Goal: Information Seeking & Learning: Learn about a topic

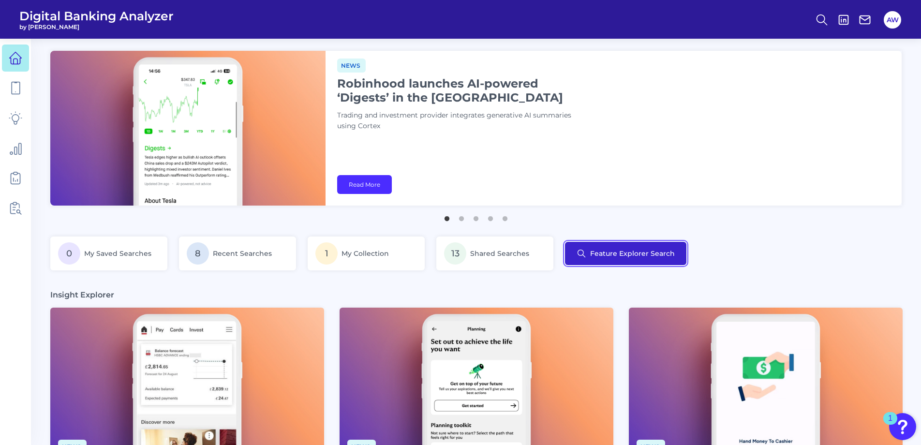
click at [671, 257] on button "Feature Explorer Search" at bounding box center [625, 253] width 121 height 23
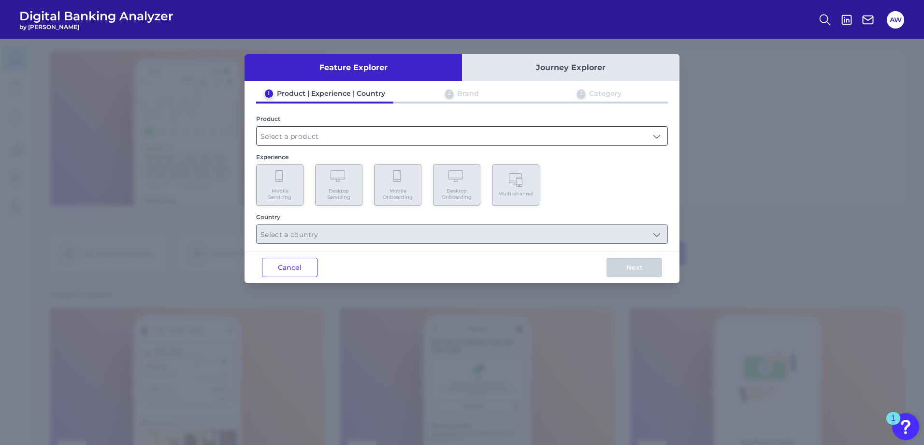
click at [312, 136] on input "text" at bounding box center [462, 136] width 411 height 18
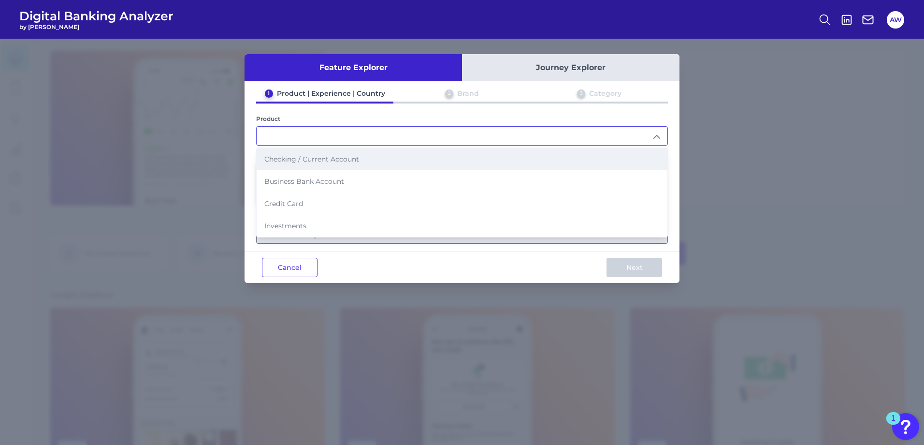
click at [322, 165] on li "Checking / Current Account" at bounding box center [462, 159] width 411 height 22
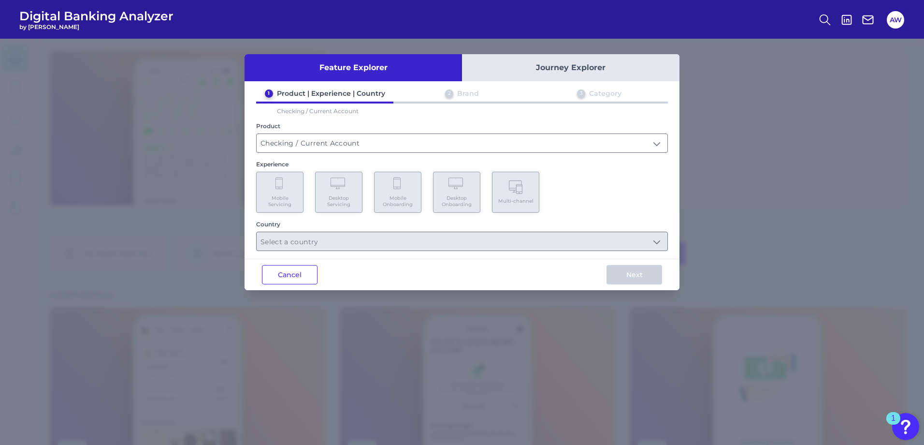
type input "Checking / Current Account"
click at [275, 190] on Servicing "Mobile Servicing" at bounding box center [279, 192] width 47 height 41
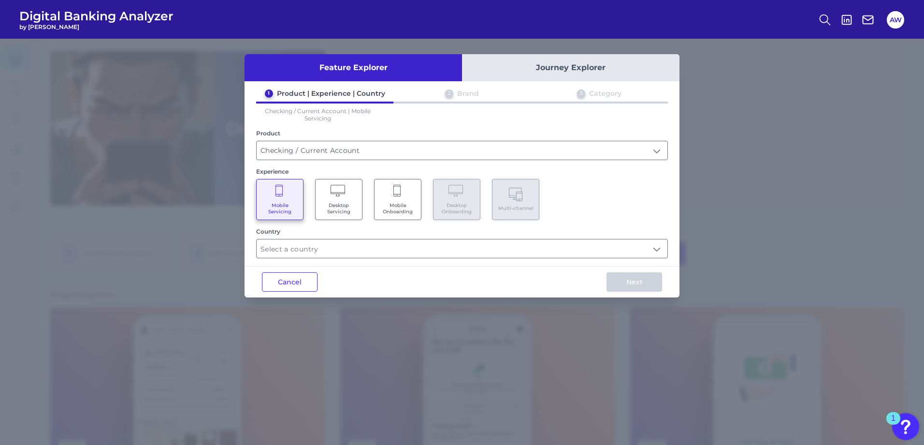
click at [387, 238] on div "Country" at bounding box center [462, 243] width 412 height 30
click at [388, 249] on input "text" at bounding box center [462, 248] width 411 height 18
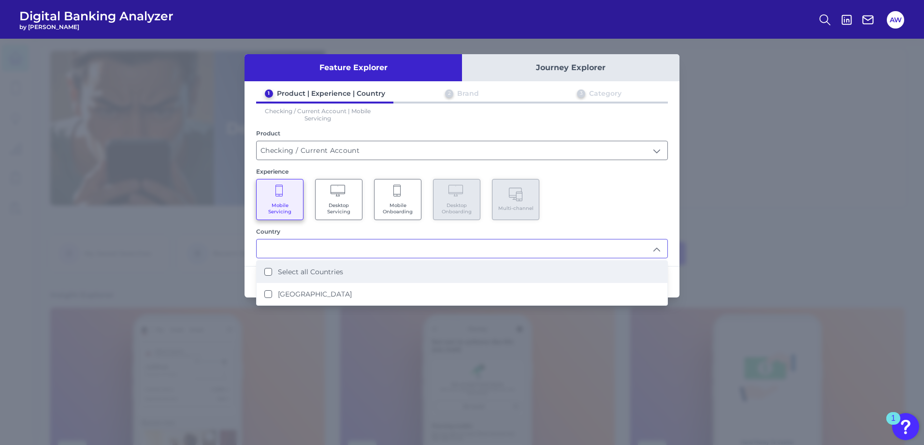
click at [355, 273] on li "Select all Countries" at bounding box center [462, 272] width 411 height 22
type input "Select all Countries"
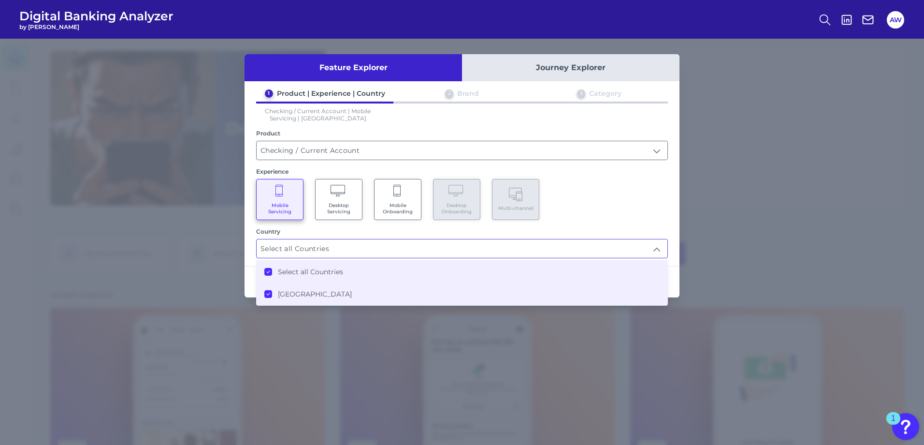
scroll to position [0, 0]
click at [467, 223] on div "1 Product | Experience | Country 2 Brand 3 Category Checking / Current Account …" at bounding box center [462, 173] width 435 height 169
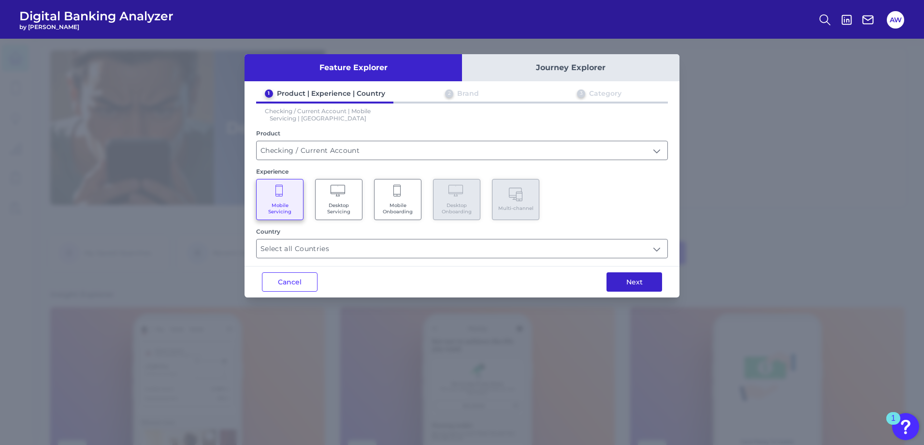
click at [628, 277] on button "Next" at bounding box center [635, 281] width 56 height 19
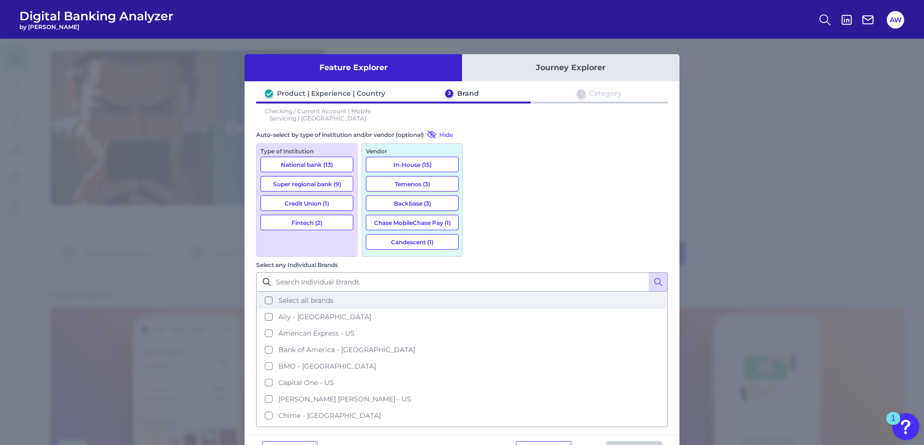
click at [334, 296] on span "Select all brands" at bounding box center [305, 300] width 55 height 9
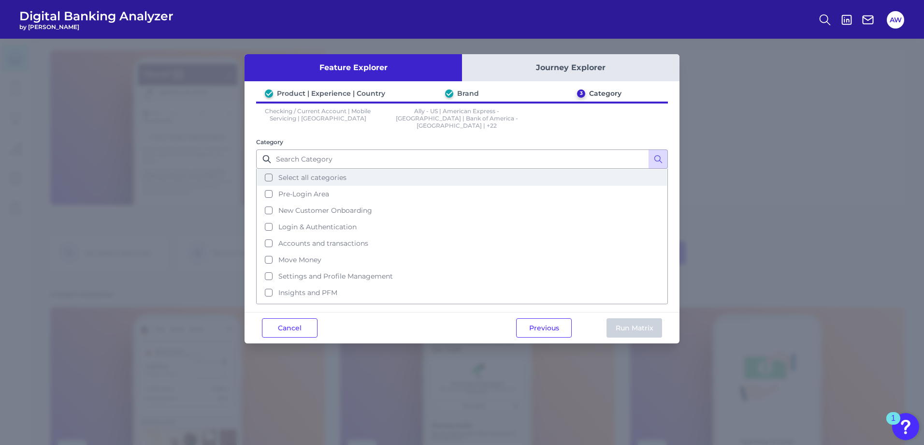
click at [340, 173] on span "Select all categories" at bounding box center [312, 177] width 68 height 9
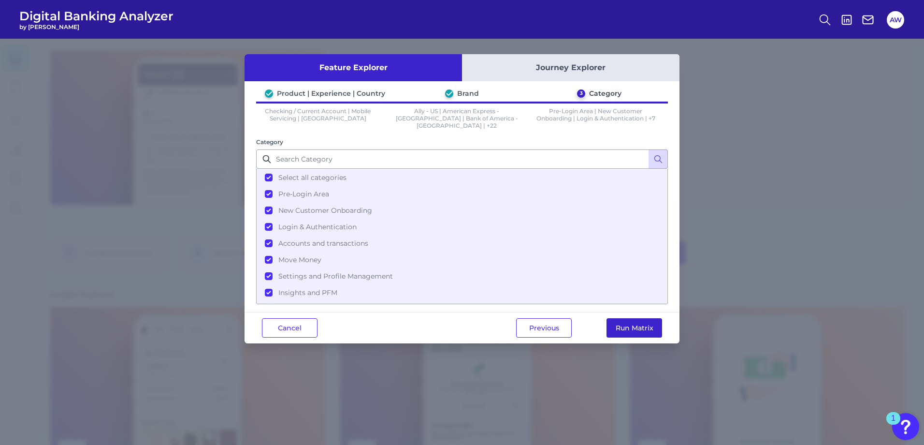
click at [627, 320] on button "Run Matrix" at bounding box center [635, 327] width 56 height 19
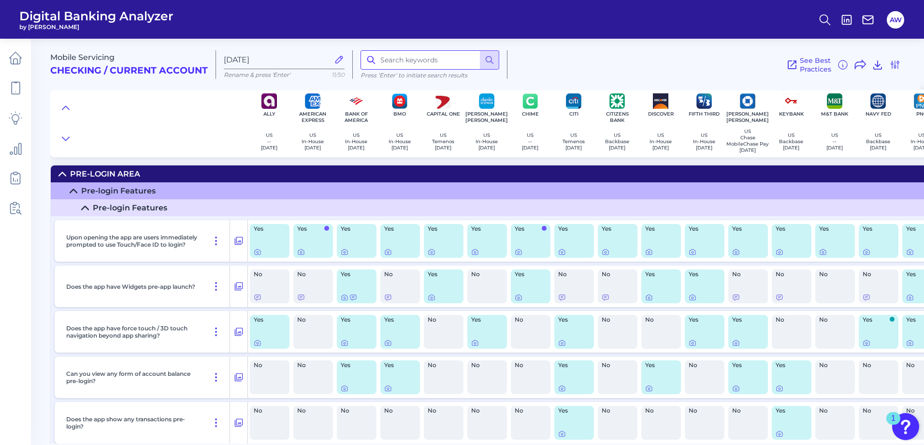
click at [416, 60] on input at bounding box center [430, 59] width 139 height 19
type input "Digital"
click at [485, 61] on icon at bounding box center [490, 60] width 10 height 10
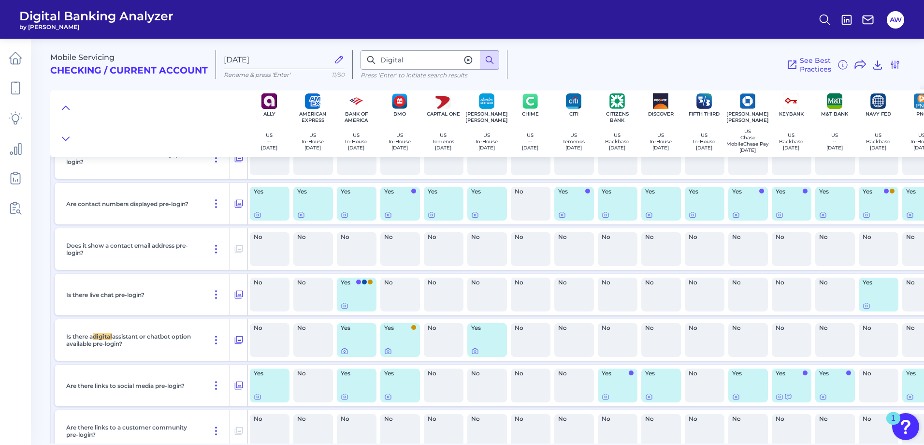
scroll to position [713, 0]
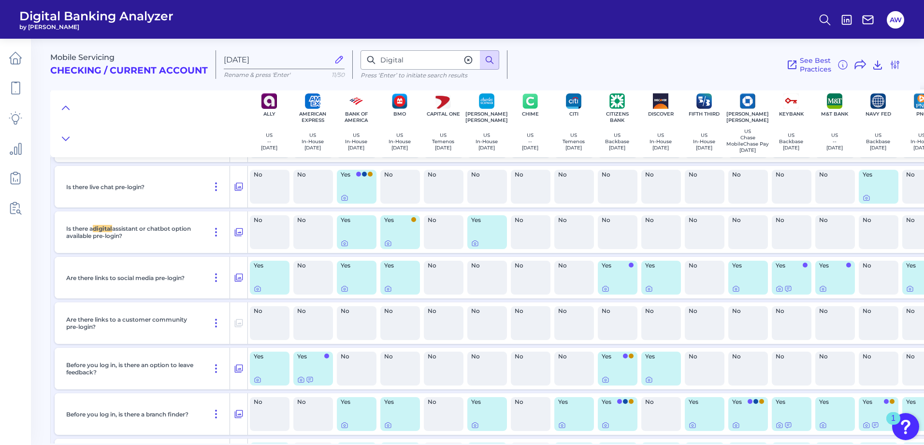
click at [488, 60] on icon at bounding box center [490, 60] width 10 height 10
click at [470, 63] on icon at bounding box center [468, 60] width 7 height 7
click at [573, 76] on div "See Best Practices Filters Clear all filters Experience Reset Mobile Servicing …" at bounding box center [705, 64] width 394 height 29
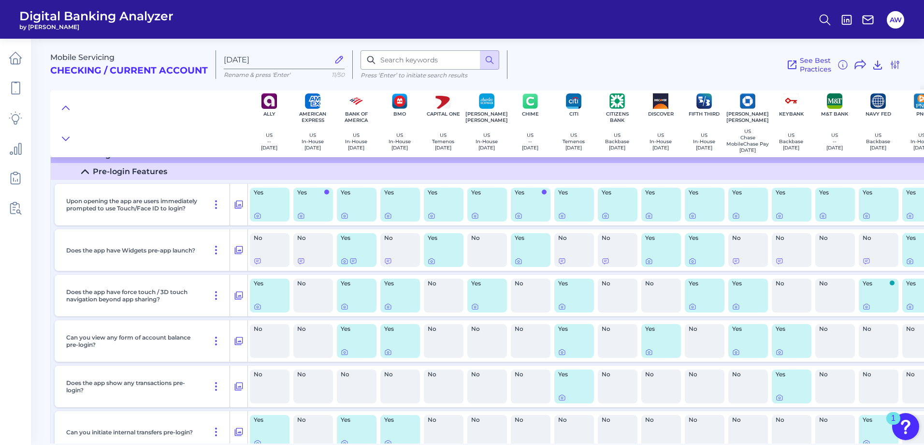
scroll to position [0, 0]
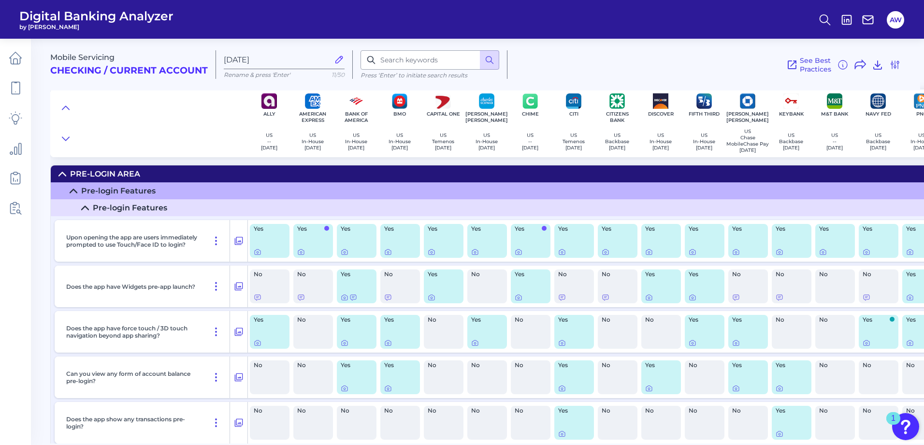
click at [677, 63] on div "See Best Practices Filters Clear all filters Experience Reset Mobile Servicing …" at bounding box center [705, 64] width 394 height 29
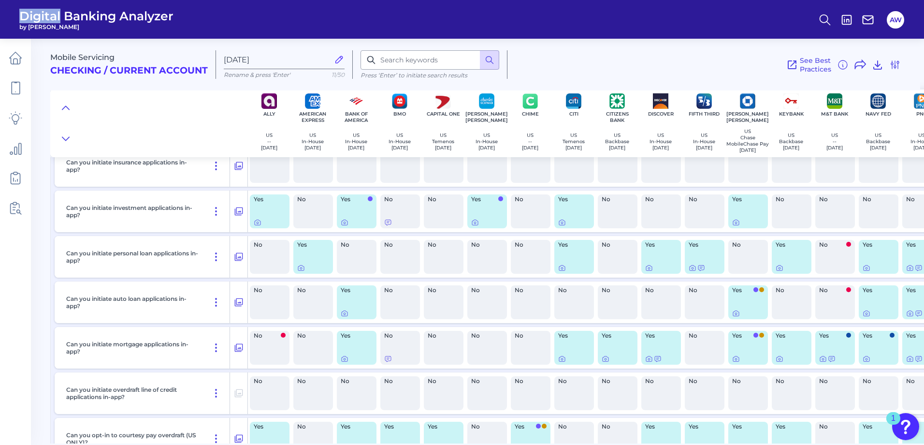
scroll to position [14277, 0]
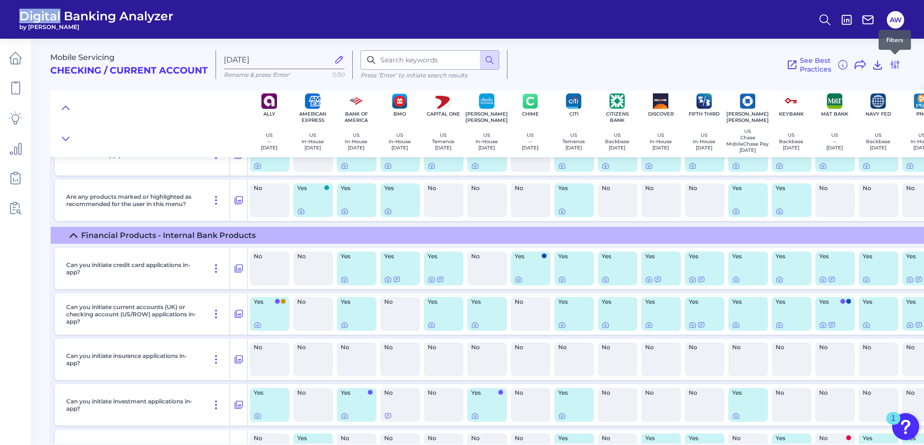
click at [895, 63] on icon at bounding box center [896, 65] width 8 height 8
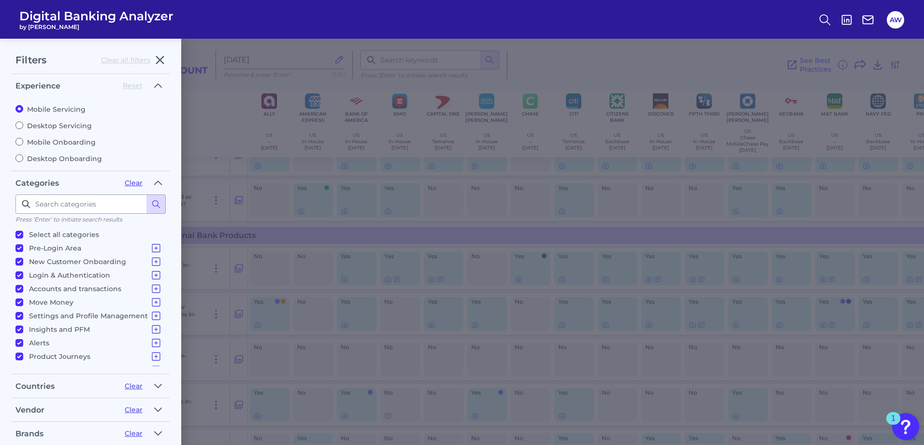
click at [52, 139] on label "Mobile Onboarding" at bounding box center [90, 142] width 150 height 9
click at [23, 139] on input "Mobile Onboarding" at bounding box center [19, 142] width 8 height 8
radio input "true"
radio input "false"
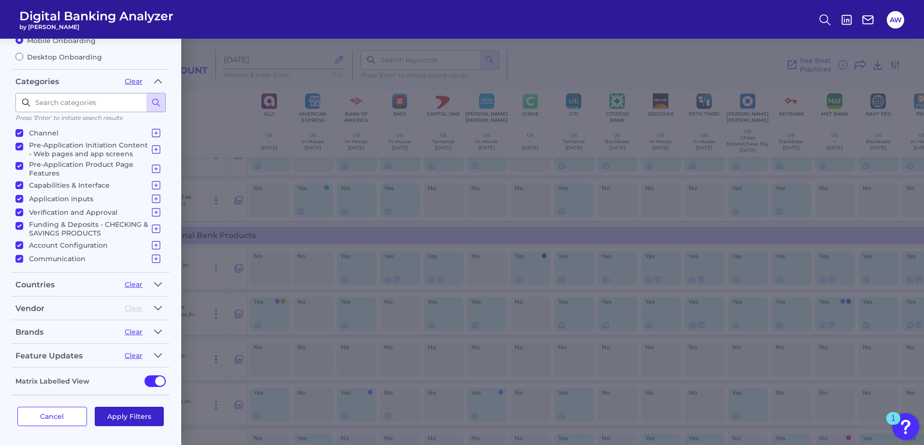
scroll to position [102, 0]
click at [126, 418] on button "Apply Filters" at bounding box center [130, 415] width 70 height 19
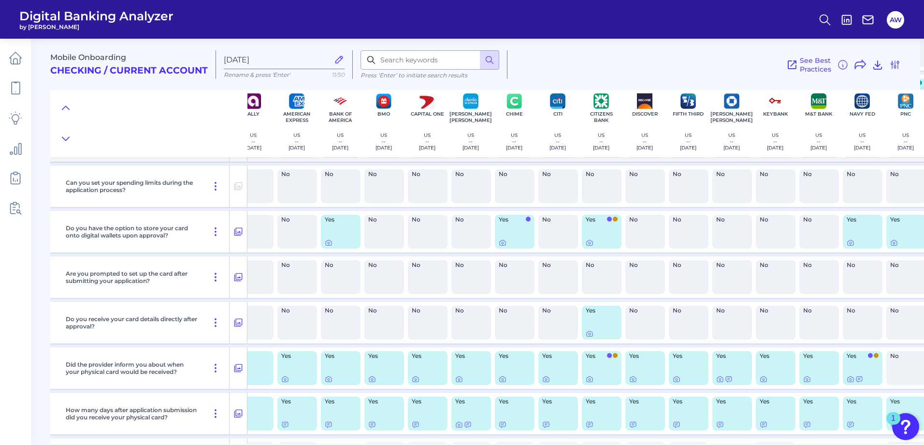
scroll to position [6461, 0]
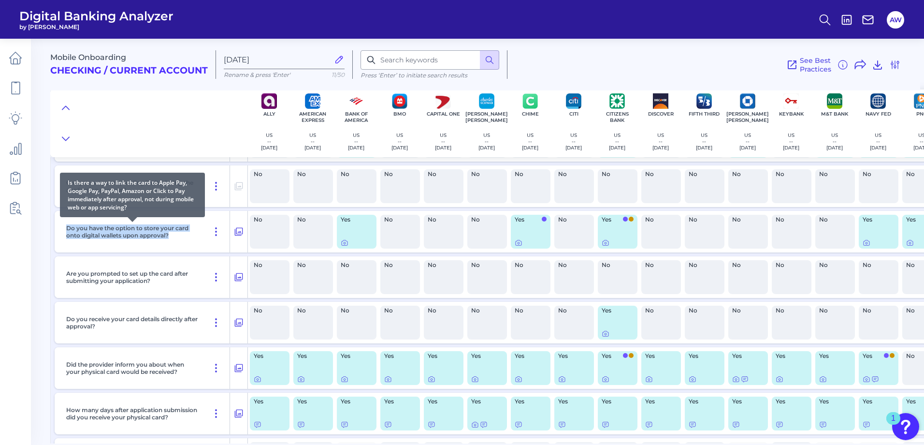
drag, startPoint x: 66, startPoint y: 225, endPoint x: 172, endPoint y: 234, distance: 105.8
click at [172, 234] on p "Do you have the option to store your card onto digital wallets upon approval?" at bounding box center [132, 231] width 132 height 15
drag, startPoint x: 172, startPoint y: 234, endPoint x: 117, endPoint y: 243, distance: 55.0
click at [117, 243] on div "Do you have the option to store your card onto digital wallets upon approval?" at bounding box center [146, 232] width 168 height 42
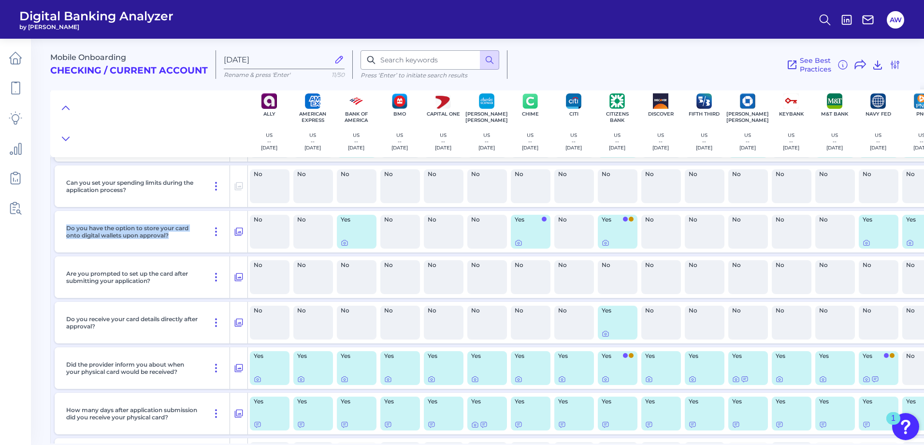
click at [118, 242] on div "Do you have the option to store your card onto digital wallets upon approval?" at bounding box center [146, 232] width 168 height 42
click at [163, 240] on div "Do you have the option to store your card onto digital wallets upon approval?" at bounding box center [146, 232] width 168 height 42
drag, startPoint x: 175, startPoint y: 236, endPoint x: 45, endPoint y: 218, distance: 131.3
click at [45, 218] on main "Mobile Onboarding Checking / Current Account [DATE] Rename & press 'Enter' 11/5…" at bounding box center [462, 222] width 924 height 445
copy p "Do you have the option to store your card onto digital wallets upon approval?"
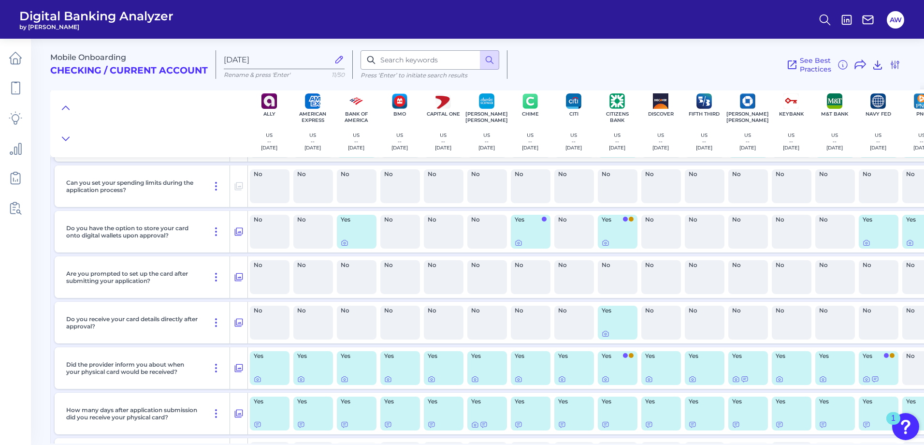
click at [36, 200] on main "Mobile Onboarding Checking / Current Account [DATE] Rename & press 'Enter' 11/5…" at bounding box center [462, 222] width 924 height 445
click at [131, 285] on div "Are you prompted to set up the card after submitting your application?" at bounding box center [146, 277] width 168 height 42
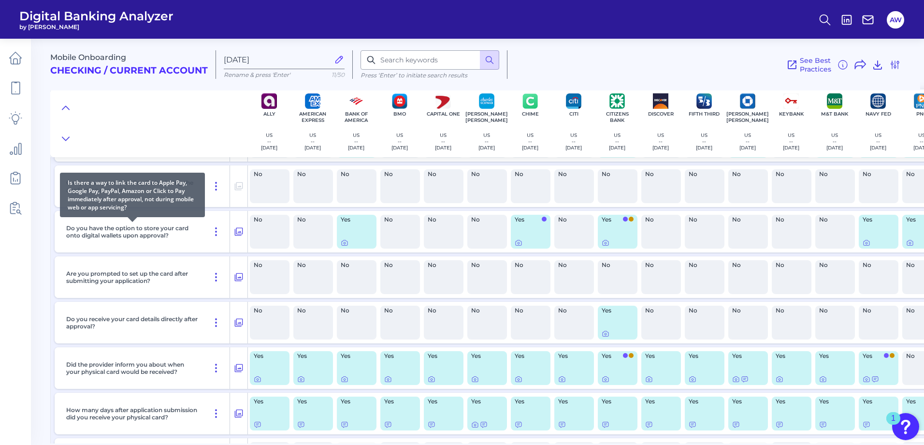
click at [88, 229] on p "Do you have the option to store your card onto digital wallets upon approval?" at bounding box center [132, 231] width 132 height 15
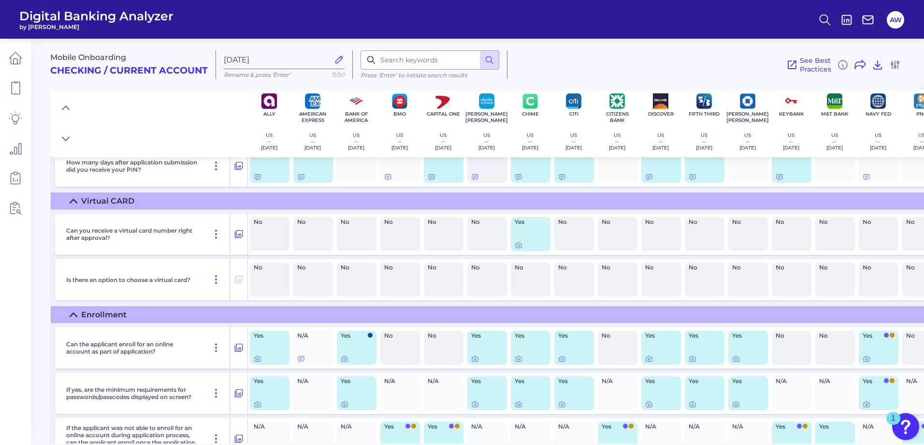
scroll to position [6848, 0]
